Goal: Task Accomplishment & Management: Use online tool/utility

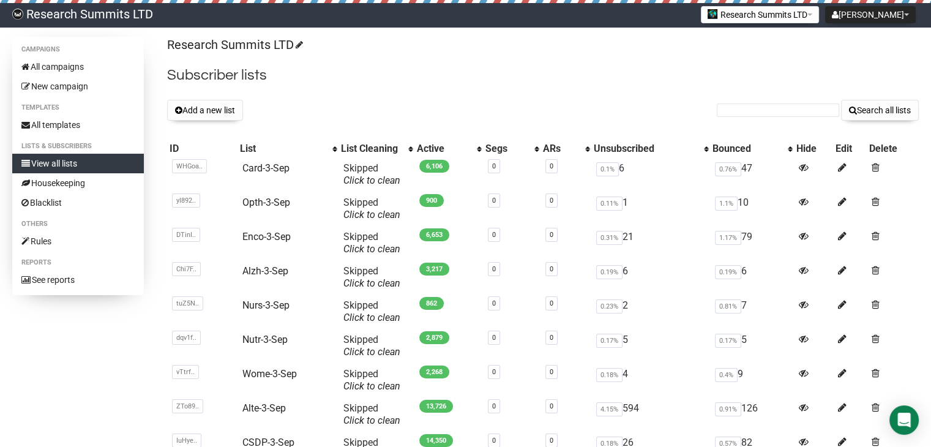
click at [539, 100] on div "Add a new list Search all lists" at bounding box center [543, 110] width 752 height 21
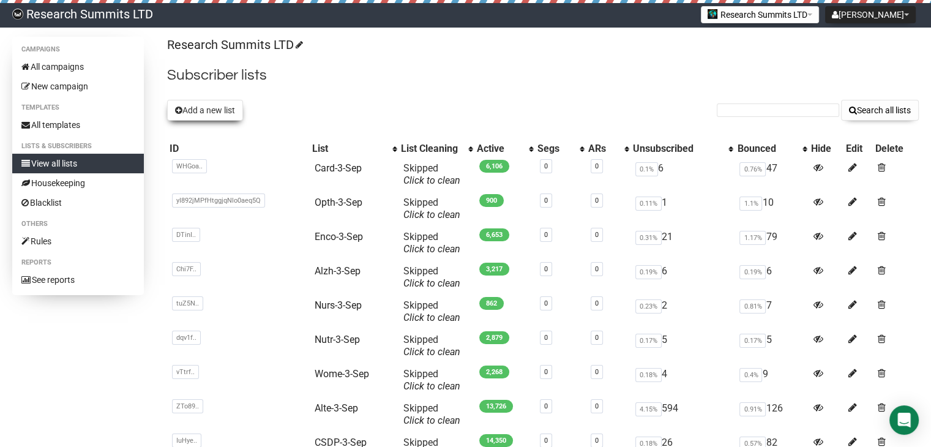
click at [225, 111] on button "Add a new list" at bounding box center [205, 110] width 76 height 21
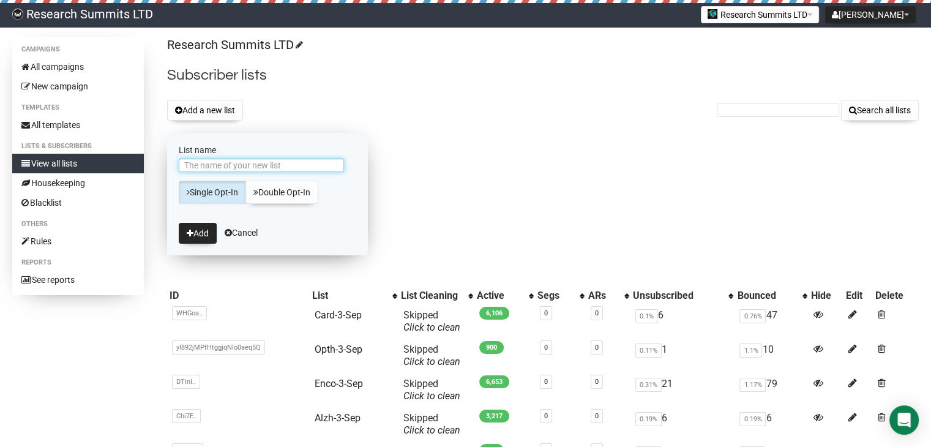
click at [230, 166] on input "List name" at bounding box center [261, 165] width 165 height 13
click at [203, 233] on button "Add" at bounding box center [198, 233] width 38 height 21
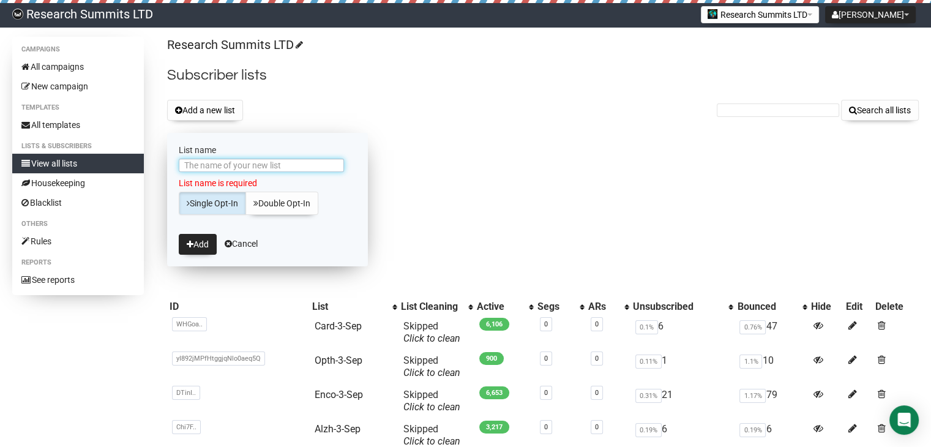
click at [239, 167] on input "List name" at bounding box center [261, 165] width 165 height 13
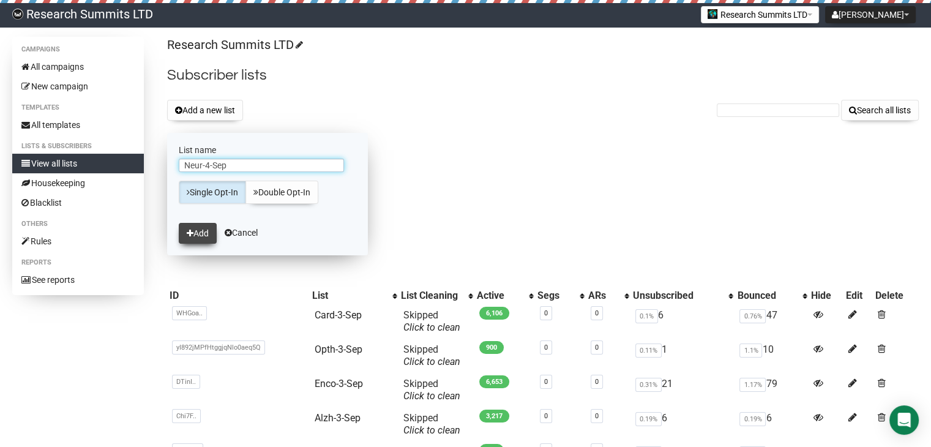
type input "Neur-4-Sep"
click at [201, 231] on button "Add" at bounding box center [198, 233] width 38 height 21
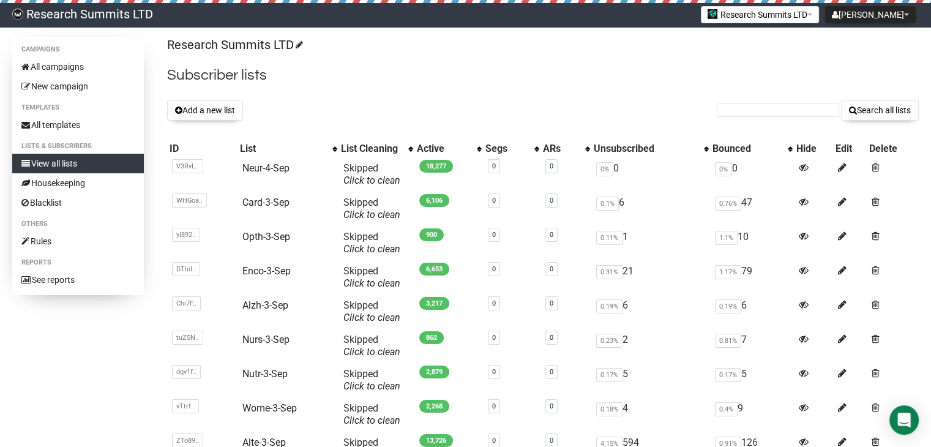
click at [477, 69] on h2 "Subscriber lists" at bounding box center [543, 75] width 752 height 22
click at [83, 66] on link "All campaigns" at bounding box center [78, 67] width 132 height 20
